Goal: Information Seeking & Learning: Learn about a topic

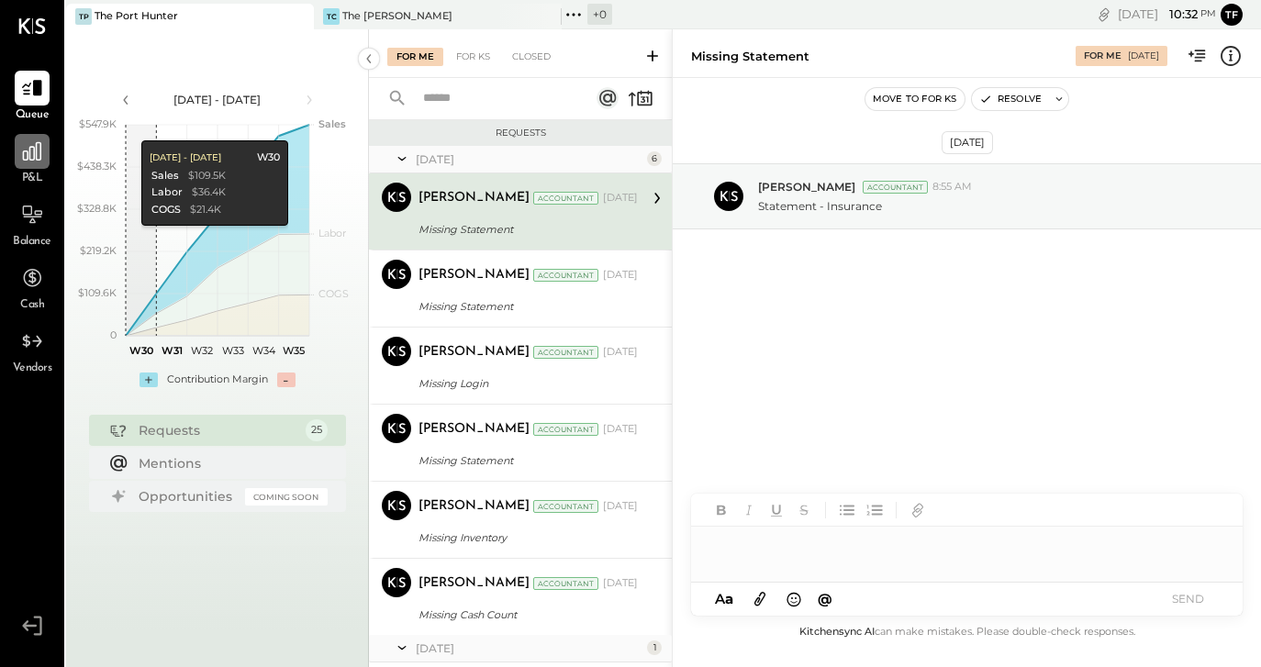
click at [30, 161] on icon at bounding box center [32, 151] width 18 height 18
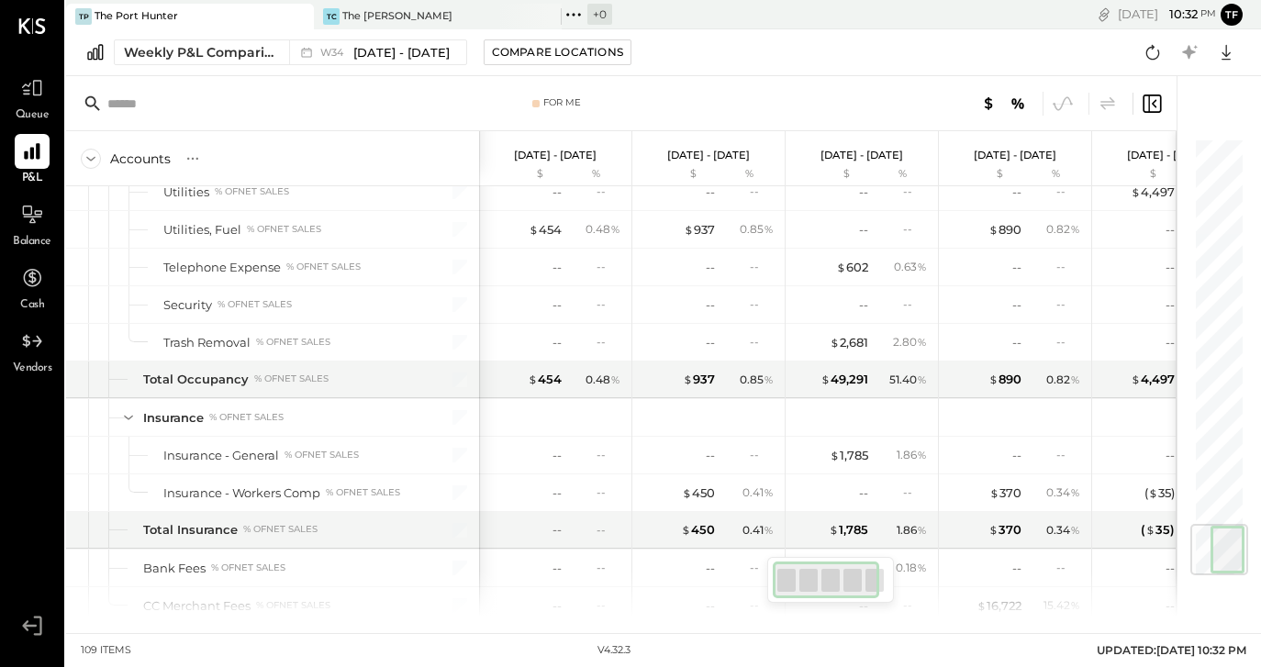
scroll to position [3262, 0]
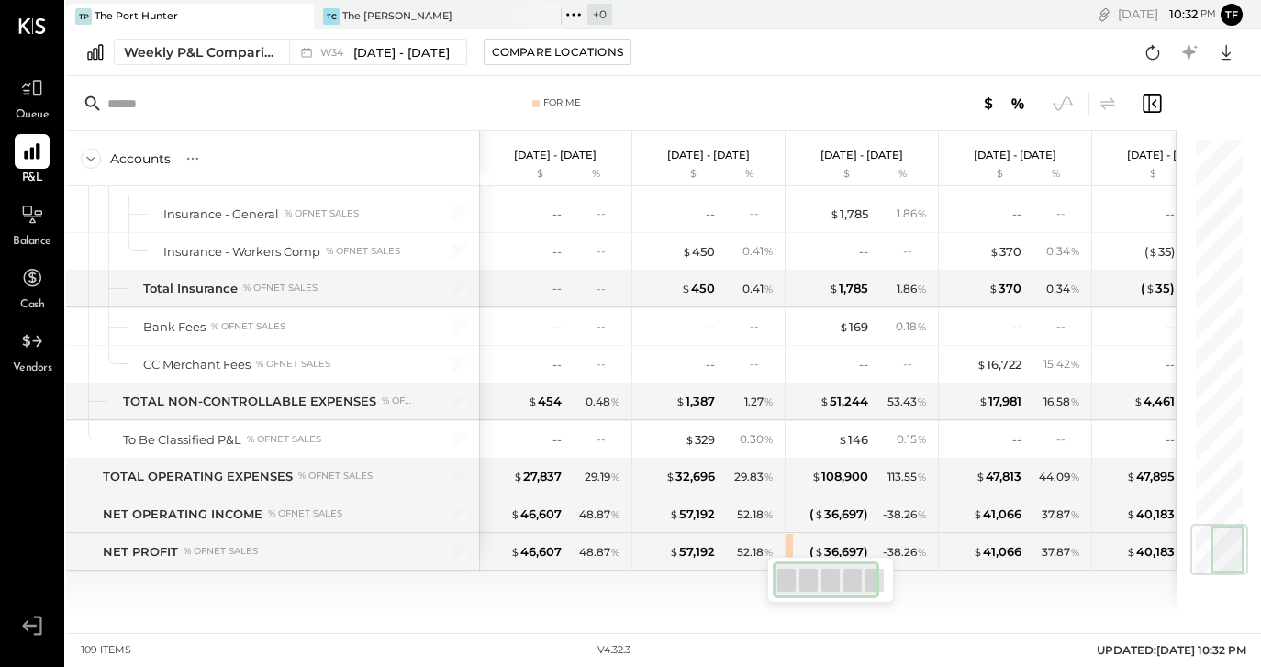
click at [746, 612] on div "SALES Sales - Food % of GROSS SALES Total Sales - Food % of GROSS SALES Sales -…" at bounding box center [621, 401] width 1111 height 431
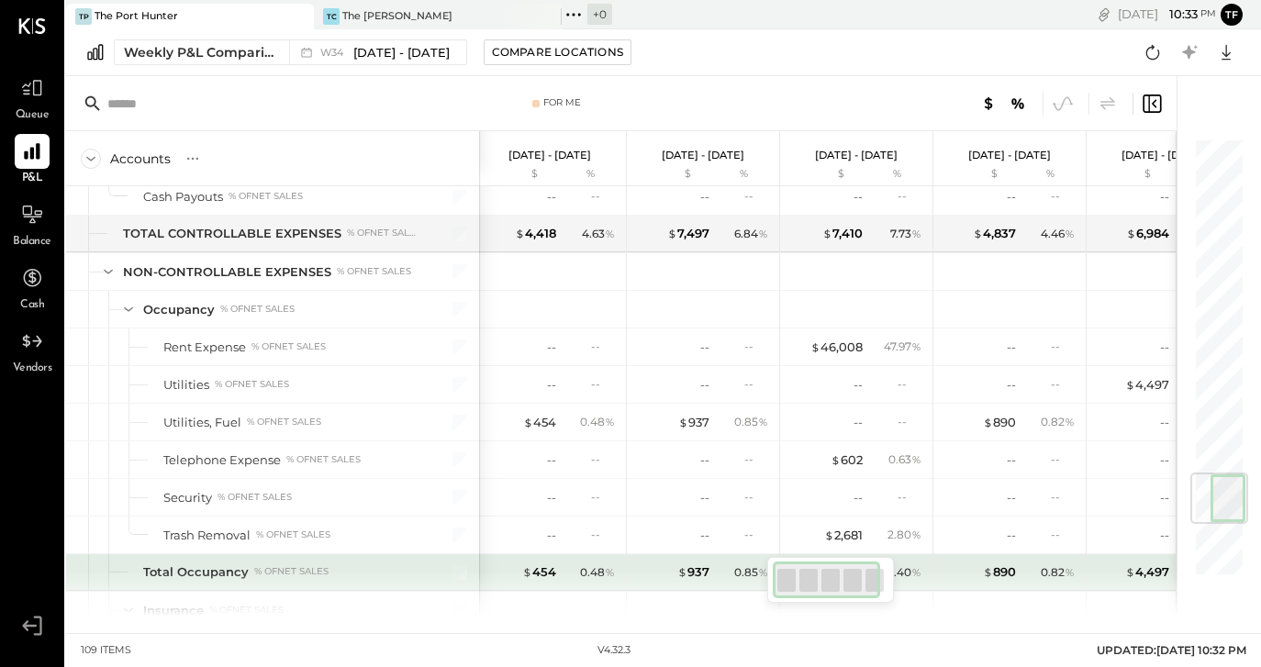
scroll to position [0, 7]
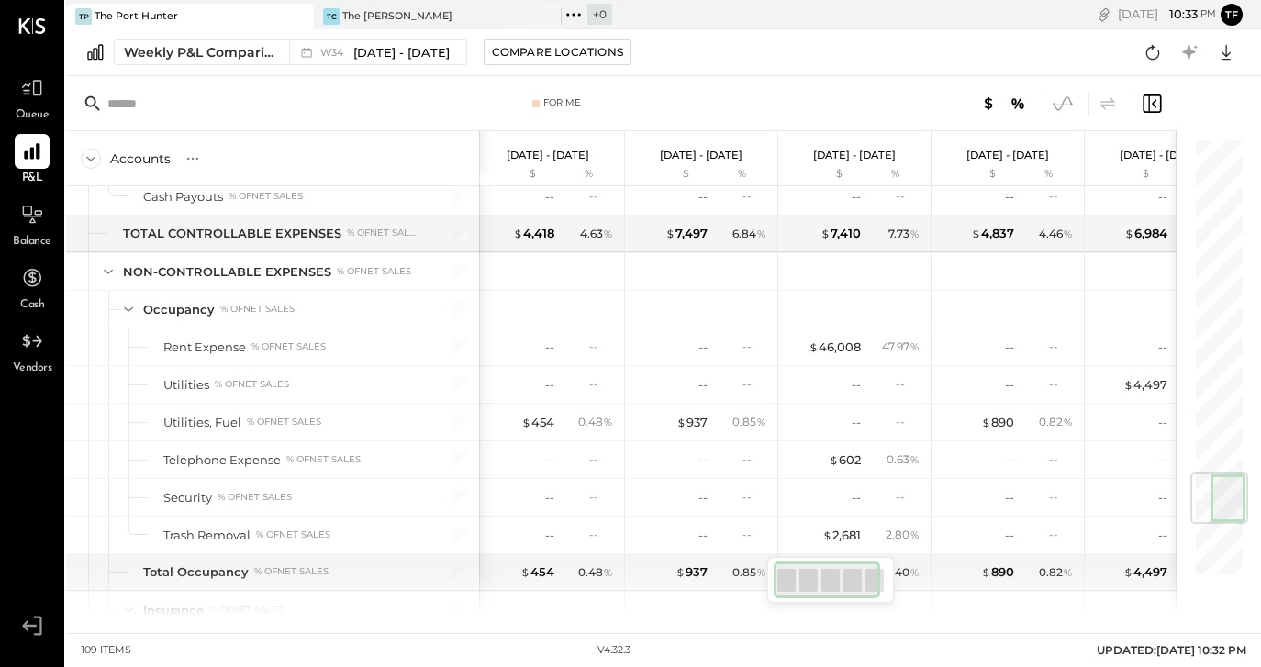
click at [1059, 101] on icon at bounding box center [1063, 104] width 24 height 24
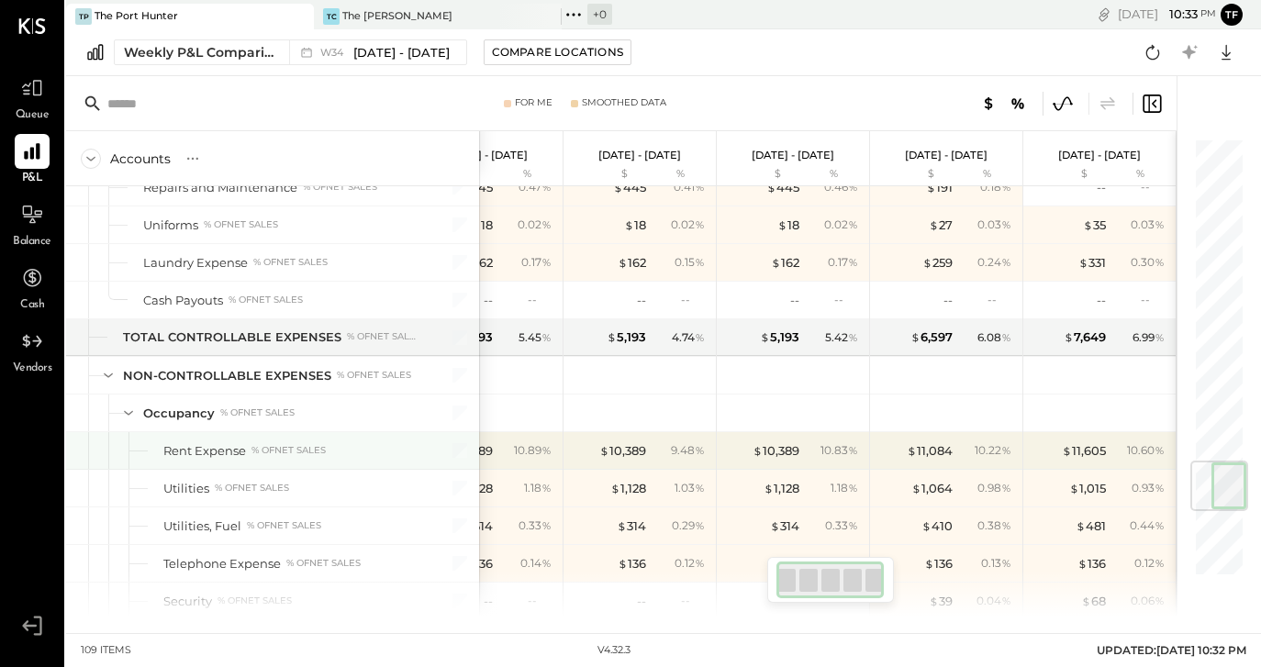
scroll to position [2722, 0]
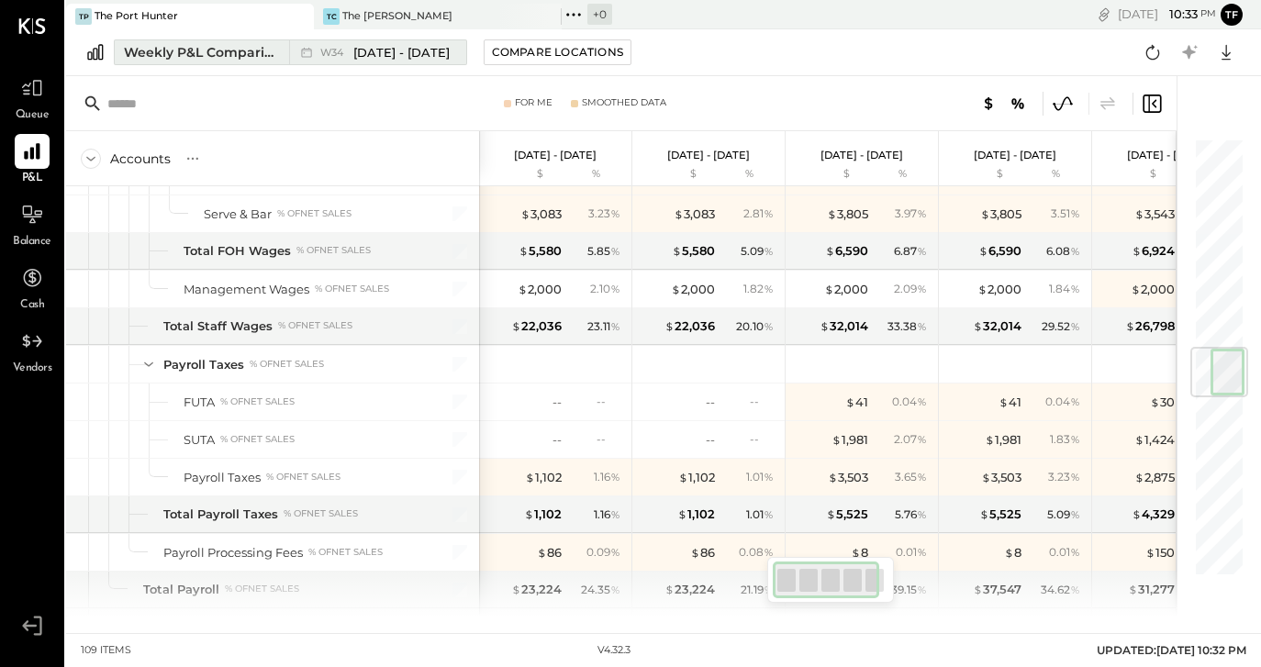
click at [246, 55] on div "Weekly P&L Comparison" at bounding box center [201, 52] width 154 height 18
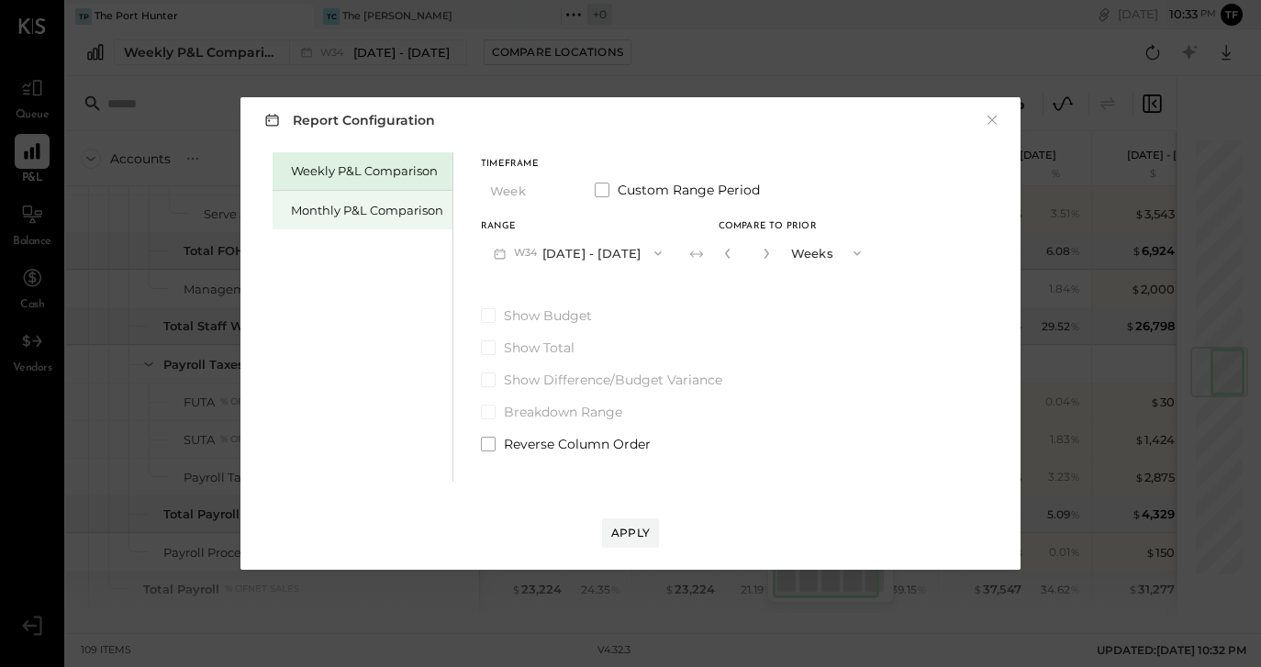
click at [375, 198] on div "Monthly P&L Comparison" at bounding box center [363, 210] width 180 height 39
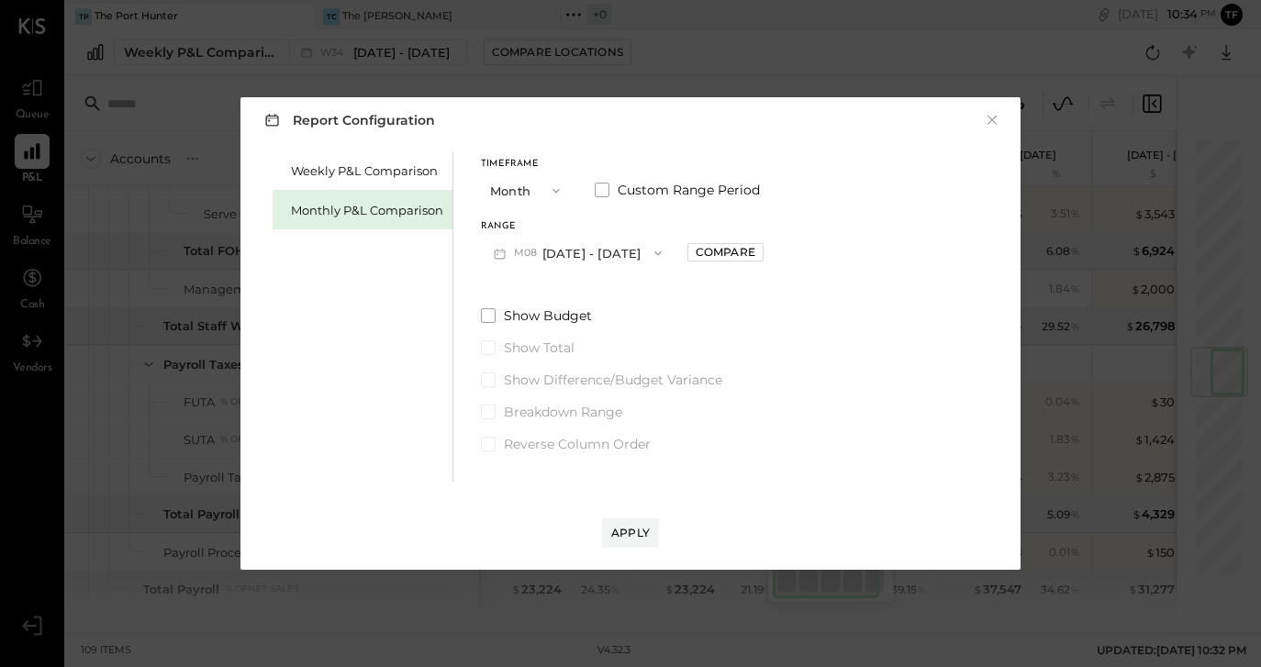
click at [547, 190] on span "button" at bounding box center [552, 191] width 24 height 15
click at [549, 251] on div "YTD" at bounding box center [527, 256] width 90 height 33
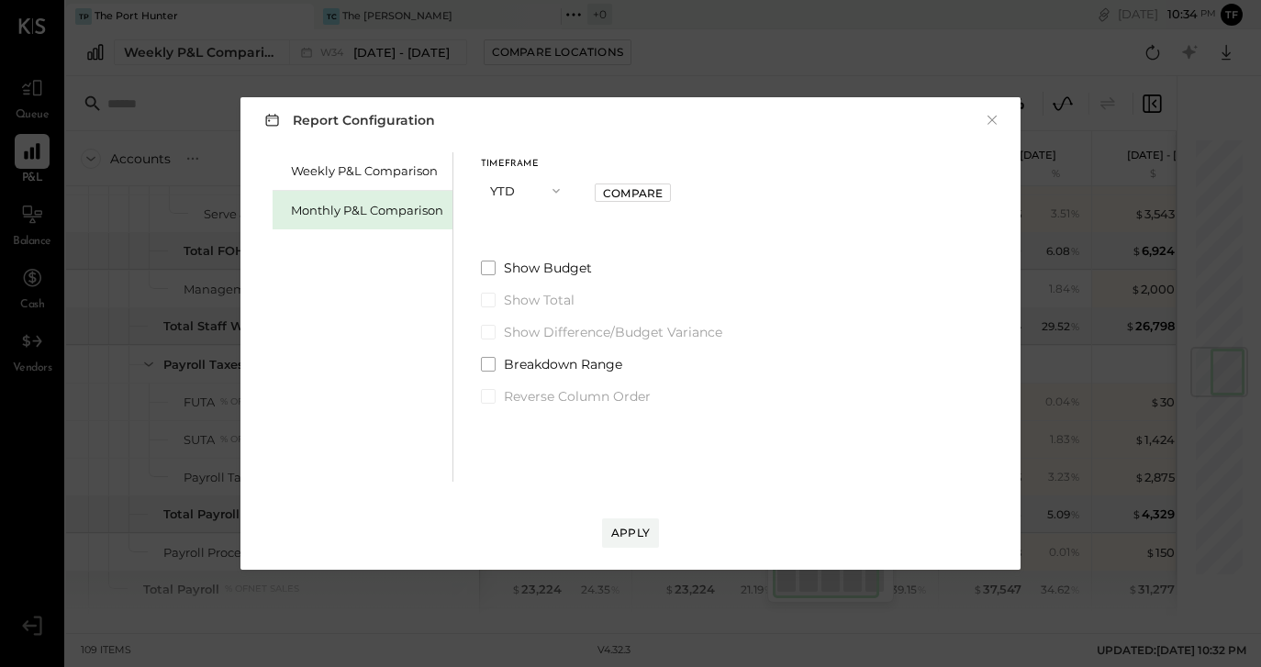
click at [545, 185] on span "button" at bounding box center [552, 191] width 24 height 15
click at [545, 282] on div "Year" at bounding box center [527, 289] width 90 height 33
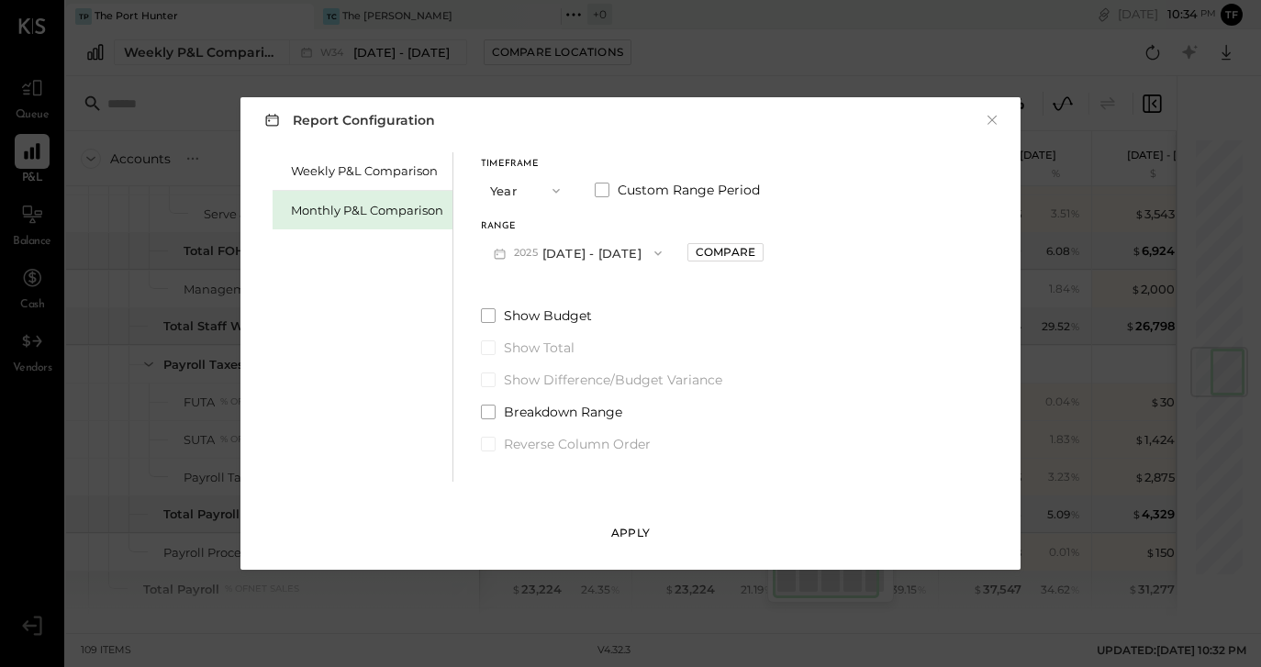
click at [625, 524] on button "Apply" at bounding box center [630, 533] width 57 height 29
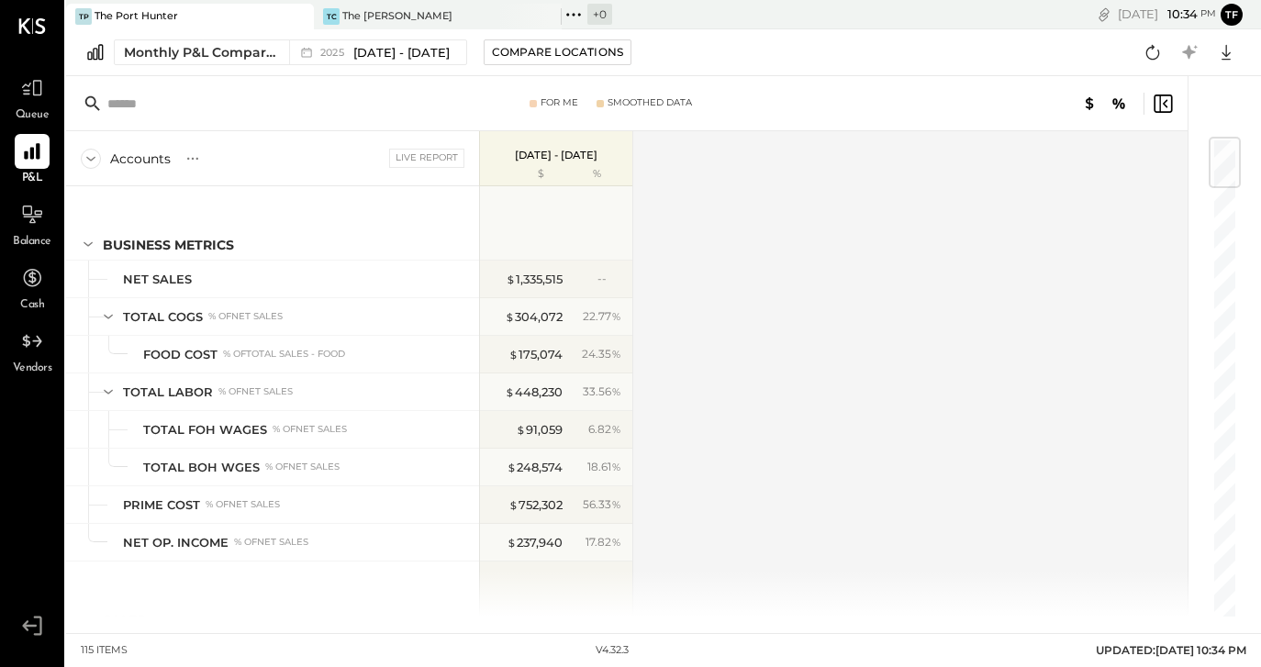
click at [95, 151] on icon at bounding box center [91, 159] width 20 height 20
